Goal: Task Accomplishment & Management: Use online tool/utility

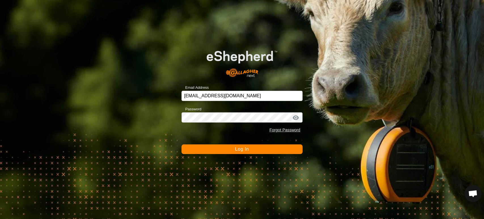
scroll to position [4822, 0]
click at [250, 149] on button "Log In" at bounding box center [241, 149] width 121 height 10
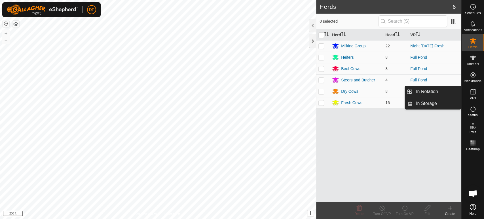
click at [468, 93] on es-virtualpaddocks-svg-icon at bounding box center [473, 91] width 10 height 9
click at [447, 94] on link "In Rotation" at bounding box center [437, 91] width 48 height 11
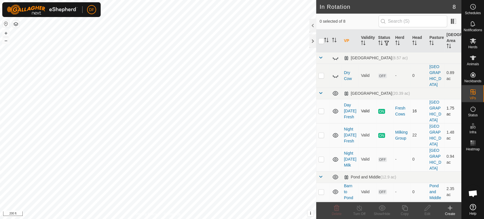
click at [322, 109] on p-checkbox at bounding box center [321, 111] width 6 height 5
checkbox input "true"
click at [323, 157] on p-checkbox at bounding box center [321, 159] width 6 height 5
checkbox input "true"
click at [321, 109] on p-checkbox at bounding box center [321, 111] width 6 height 5
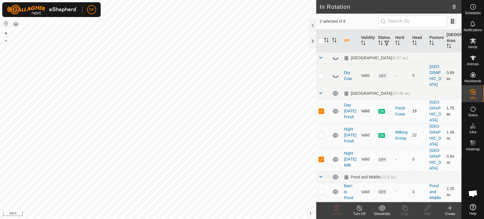
checkbox input "false"
click at [339, 212] on span "Delete" at bounding box center [337, 214] width 10 height 4
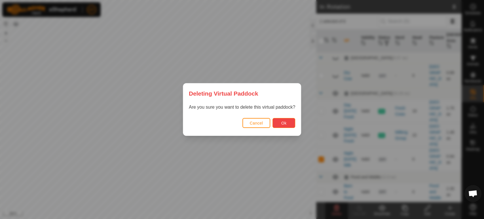
click at [286, 126] on button "Ok" at bounding box center [283, 123] width 23 height 10
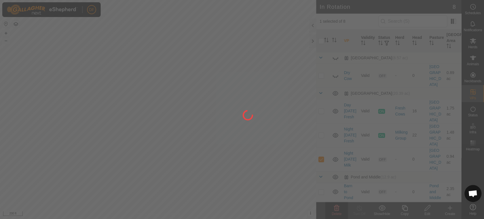
checkbox input "false"
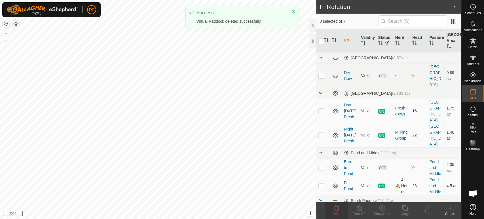
click at [322, 109] on p-checkbox at bounding box center [321, 111] width 6 height 5
checkbox input "true"
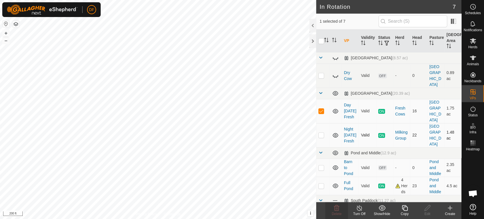
click at [321, 133] on p-checkbox at bounding box center [321, 135] width 6 height 5
checkbox input "true"
click at [321, 109] on p-checkbox at bounding box center [321, 111] width 6 height 5
checkbox input "false"
click at [322, 123] on td at bounding box center [323, 135] width 14 height 24
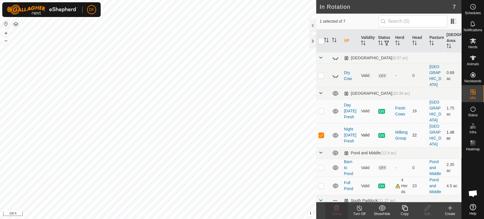
checkbox input "false"
click at [319, 109] on p-checkbox at bounding box center [321, 111] width 6 height 5
checkbox input "true"
click at [404, 211] on icon at bounding box center [404, 207] width 7 height 7
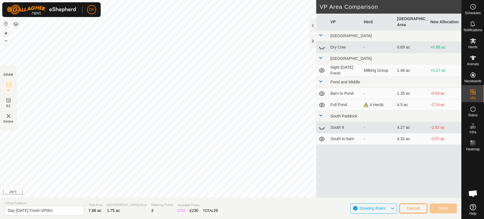
click at [7, 33] on button "+" at bounding box center [6, 33] width 7 height 7
click at [187, 215] on div "Privacy Policy Contact Us Pond Trough Type: trough Capacity: 220L Water Level: …" at bounding box center [230, 109] width 461 height 219
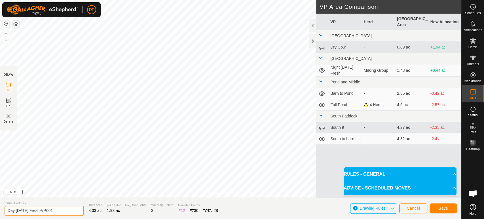
drag, startPoint x: 14, startPoint y: 212, endPoint x: 6, endPoint y: 210, distance: 8.2
click at [6, 210] on input "Day [DATE] Fresh-VP001" at bounding box center [44, 211] width 79 height 10
click at [62, 211] on input "Night [DATE] Fresh-VP001" at bounding box center [44, 211] width 79 height 10
type input "Night [DATE] Fresh"
click at [447, 207] on span "Save" at bounding box center [443, 208] width 10 height 5
